Goal: Information Seeking & Learning: Check status

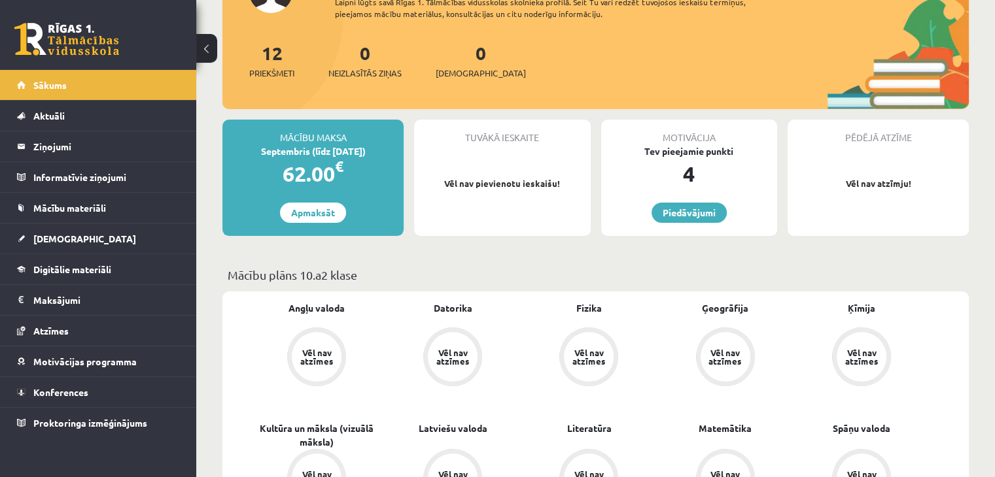
scroll to position [327, 0]
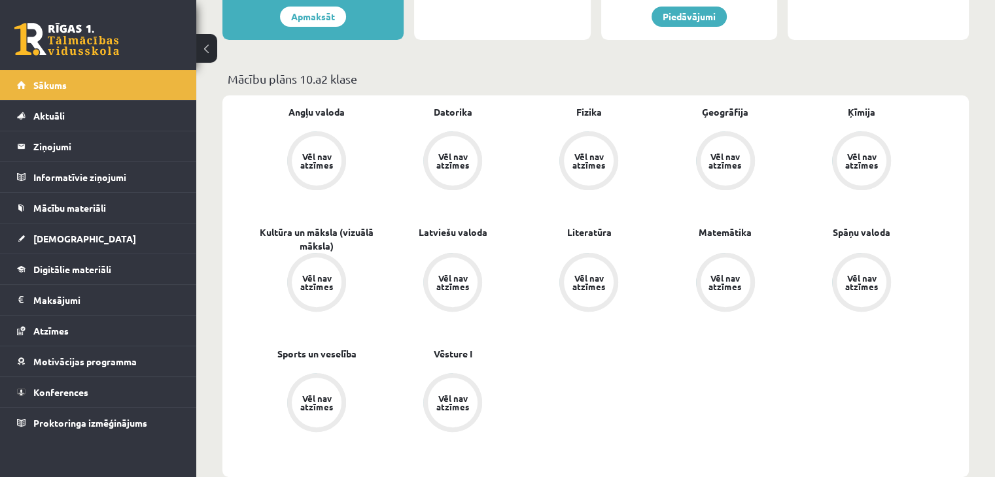
click at [735, 280] on div "Vēl nav atzīmes" at bounding box center [725, 282] width 37 height 17
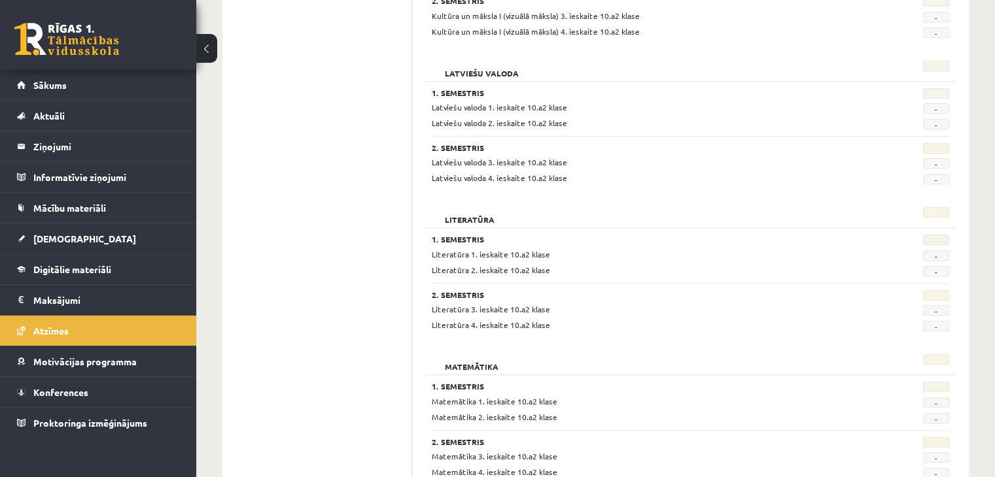
scroll to position [1112, 0]
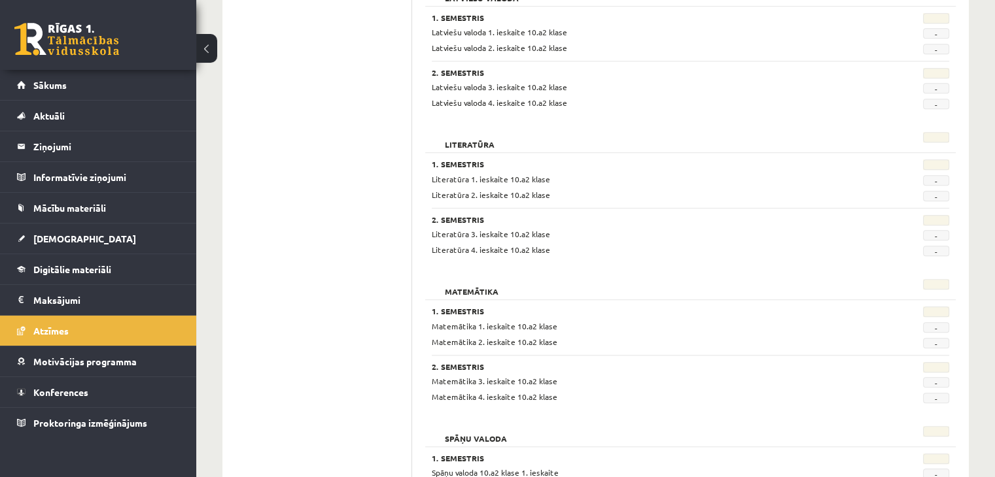
click at [464, 327] on span "Matemātika 1. ieskaite 10.a2 klase" at bounding box center [495, 326] width 126 height 10
click at [62, 242] on span "[DEMOGRAPHIC_DATA]" at bounding box center [84, 239] width 103 height 12
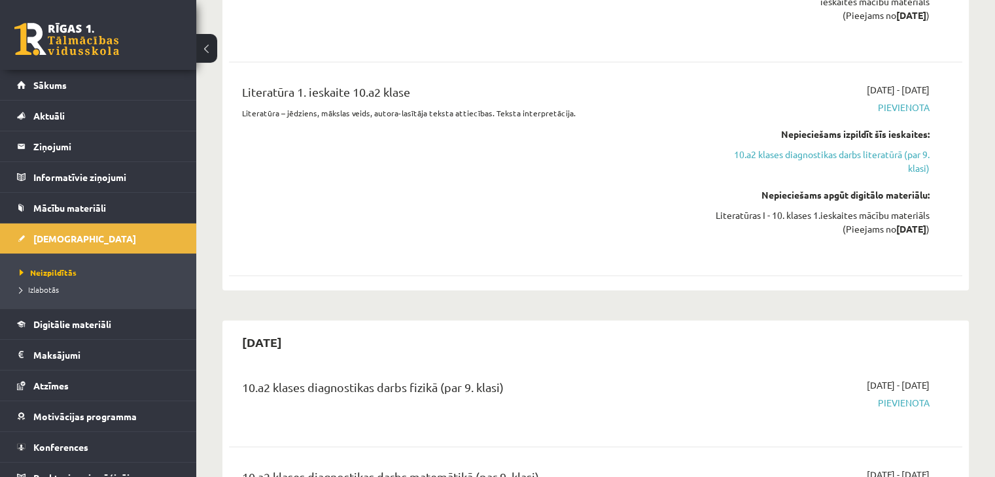
scroll to position [1897, 0]
